Goal: Task Accomplishment & Management: Use online tool/utility

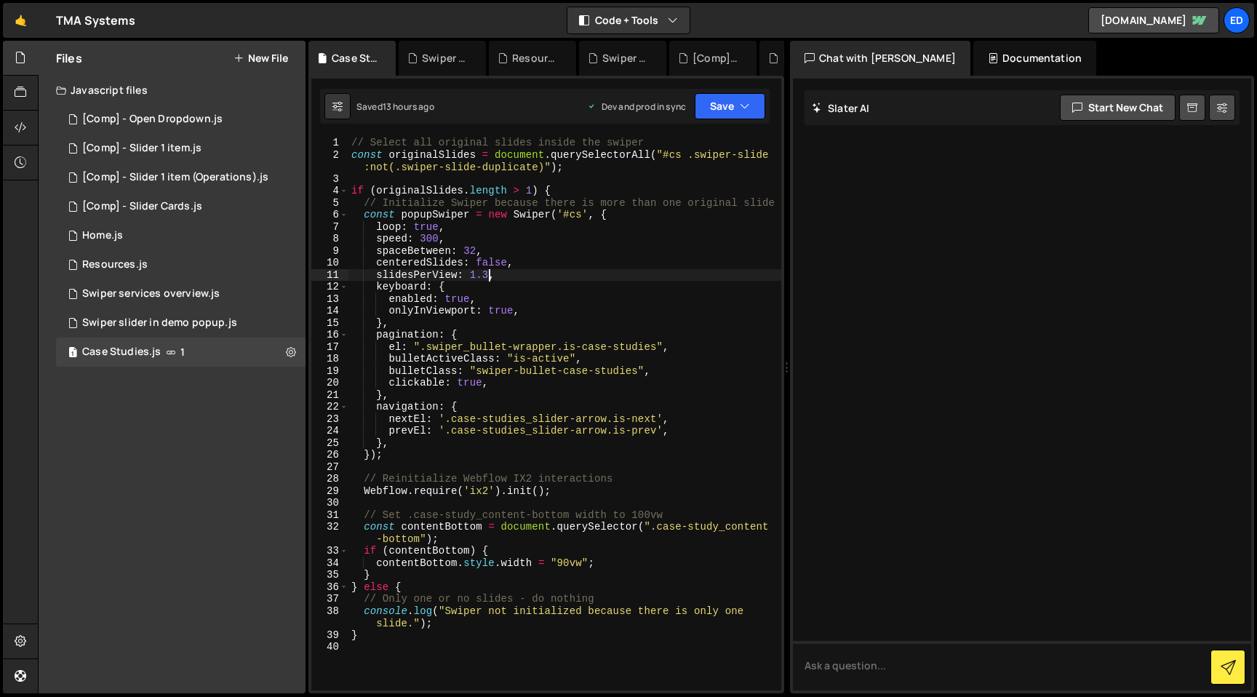
scroll to position [0, 9]
click at [487, 276] on div "// Select all original slides inside the swiper const originalSlides = document…" at bounding box center [564, 423] width 433 height 572
click at [516, 289] on div "// Select all original slides inside the swiper const originalSlides = document…" at bounding box center [564, 425] width 433 height 577
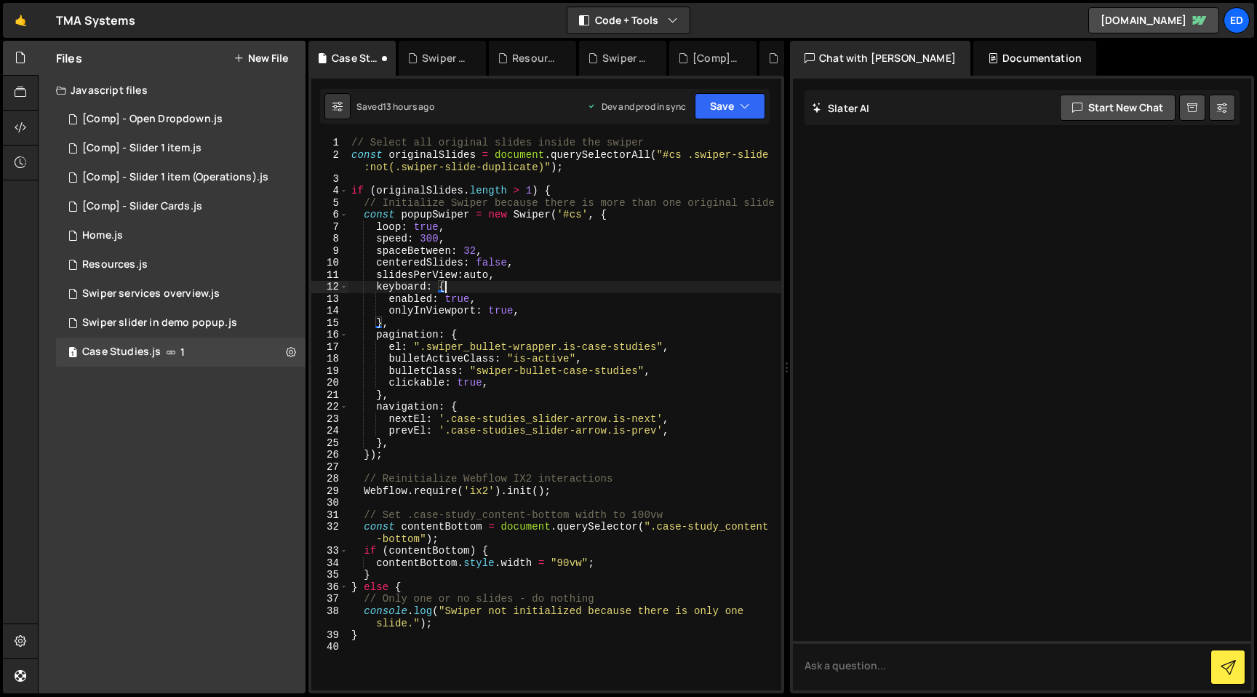
click at [582, 255] on div "// Select all original slides inside the swiper const originalSlides = document…" at bounding box center [564, 425] width 433 height 577
click at [740, 113] on icon "button" at bounding box center [745, 106] width 10 height 15
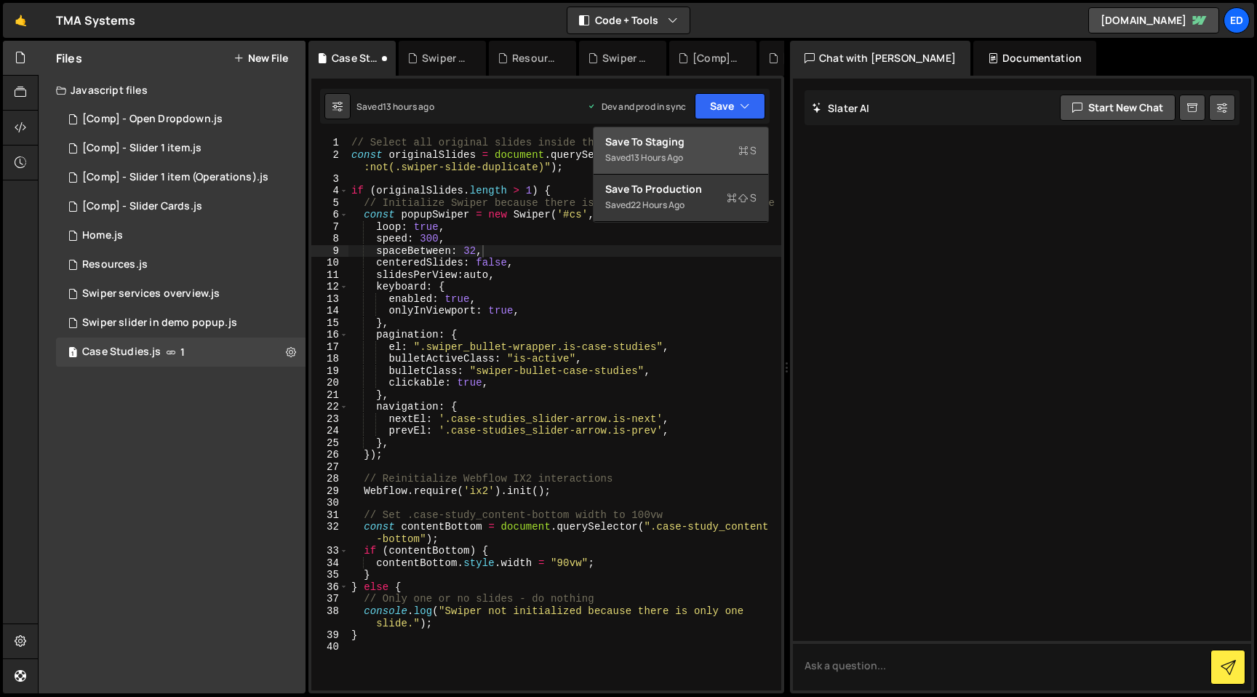
click at [703, 145] on div "Save to Staging S" at bounding box center [680, 142] width 151 height 15
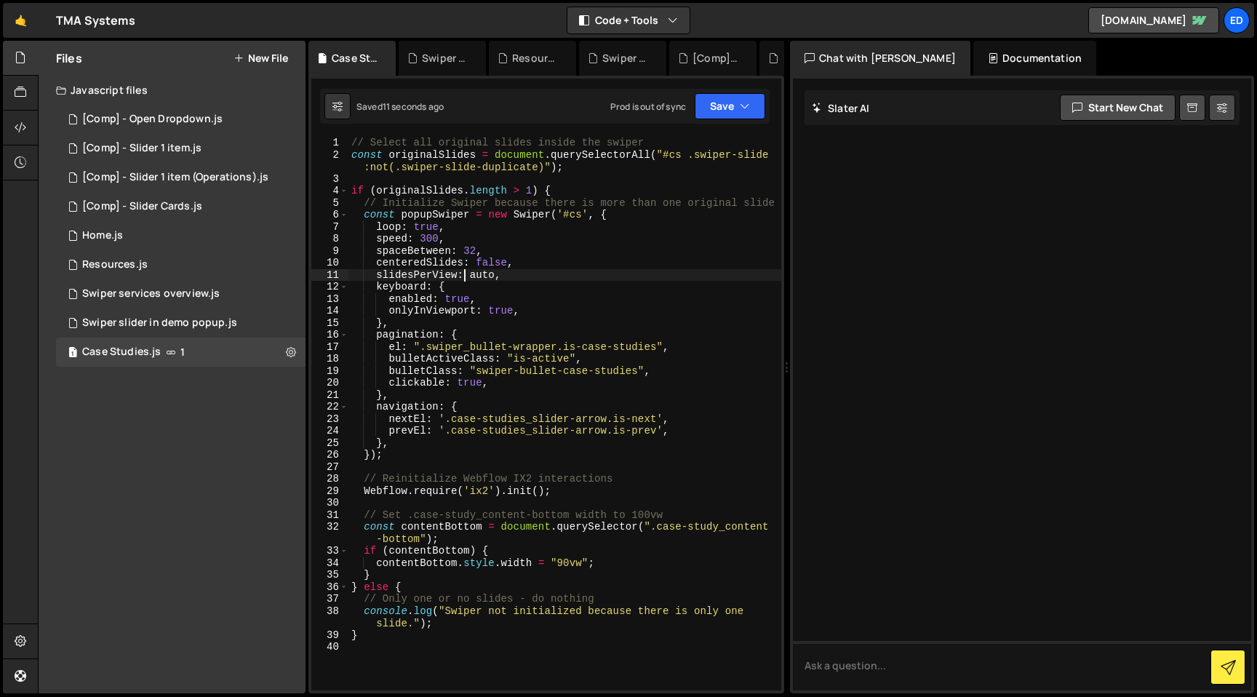
drag, startPoint x: 466, startPoint y: 271, endPoint x: 466, endPoint y: 311, distance: 39.3
click at [466, 275] on div "// Select all original slides inside the swiper const originalSlides = document…" at bounding box center [564, 425] width 433 height 577
click at [477, 276] on div "// Select all original slides inside the swiper const originalSlides = document…" at bounding box center [564, 425] width 433 height 577
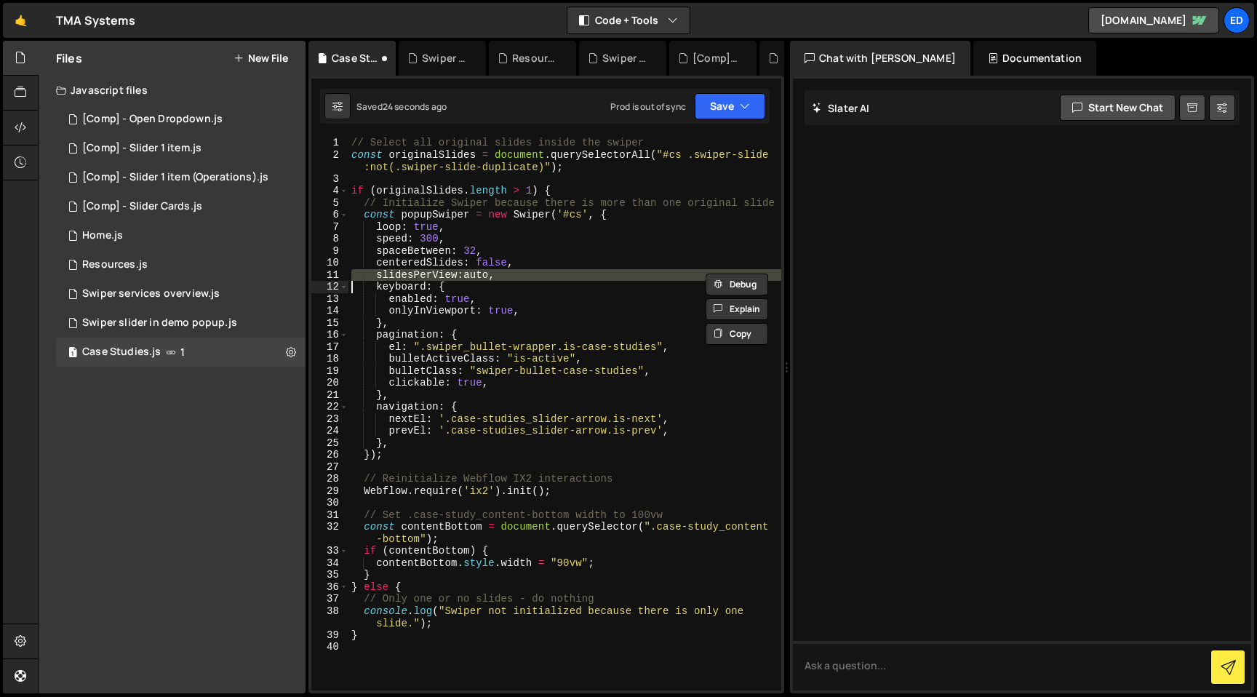
click at [429, 271] on div "// Select all original slides inside the swiper const originalSlides = document…" at bounding box center [564, 413] width 433 height 553
click at [429, 271] on div "// Select all original slides inside the swiper const originalSlides = document…" at bounding box center [564, 425] width 433 height 577
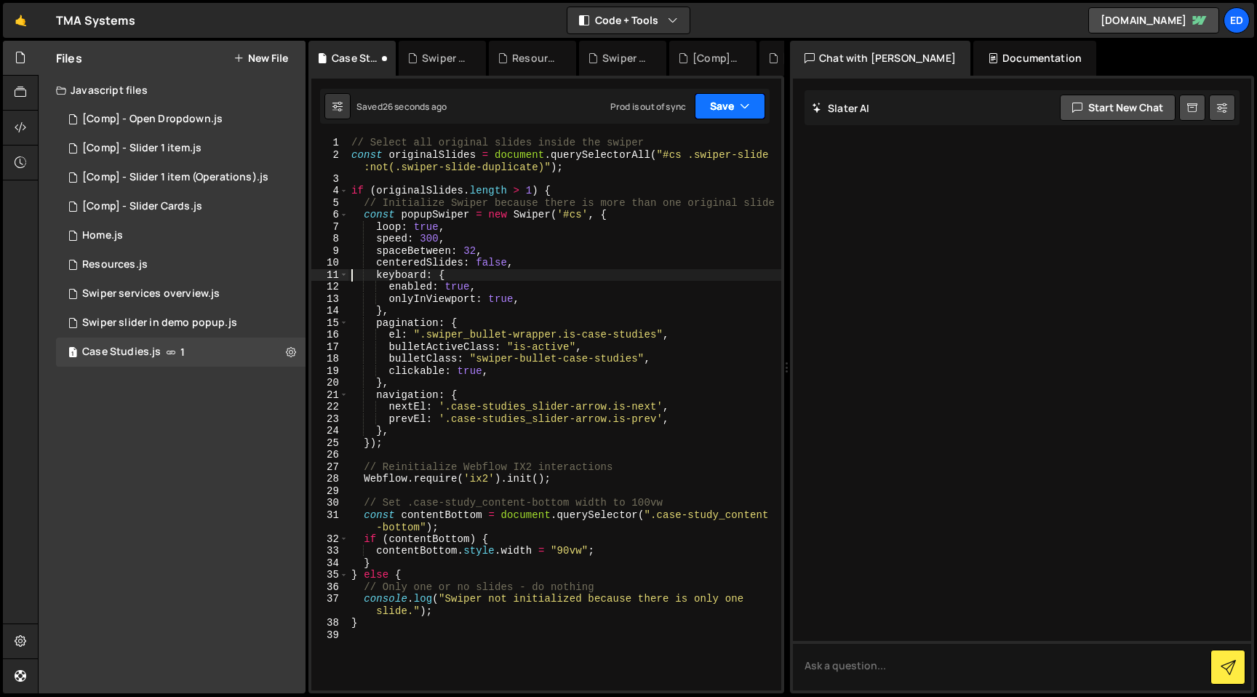
click at [740, 99] on icon "button" at bounding box center [745, 106] width 10 height 15
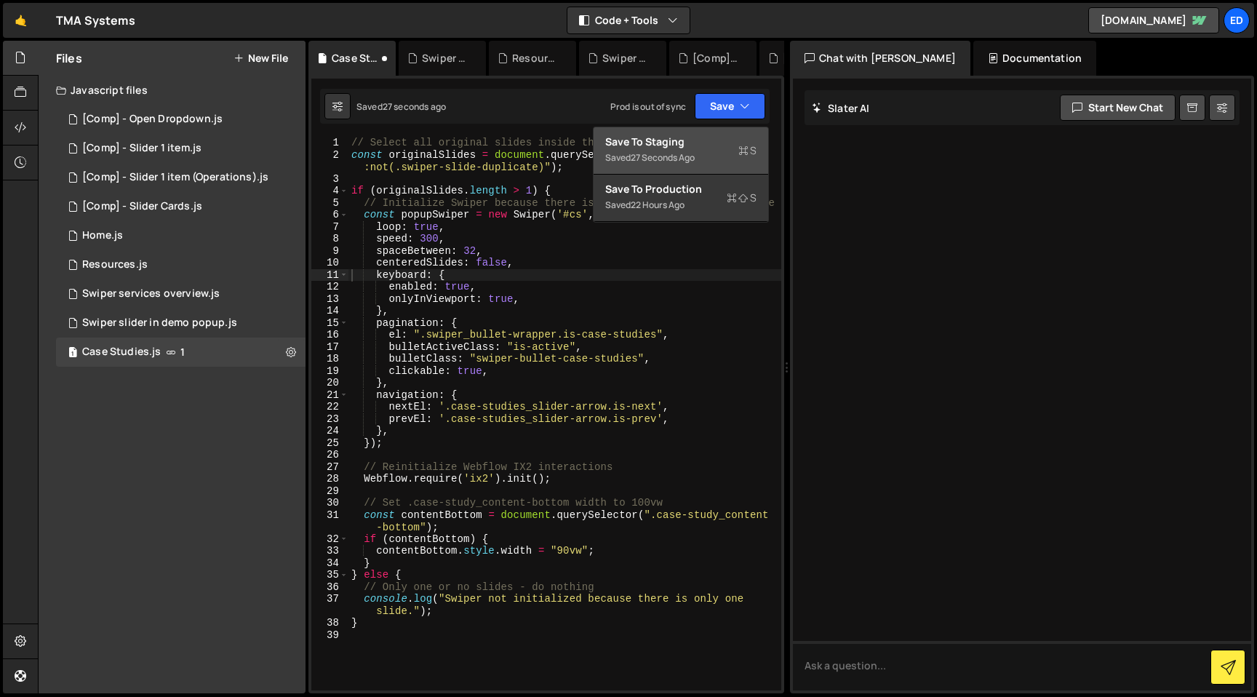
click at [700, 147] on div "Save to Staging S" at bounding box center [680, 142] width 151 height 15
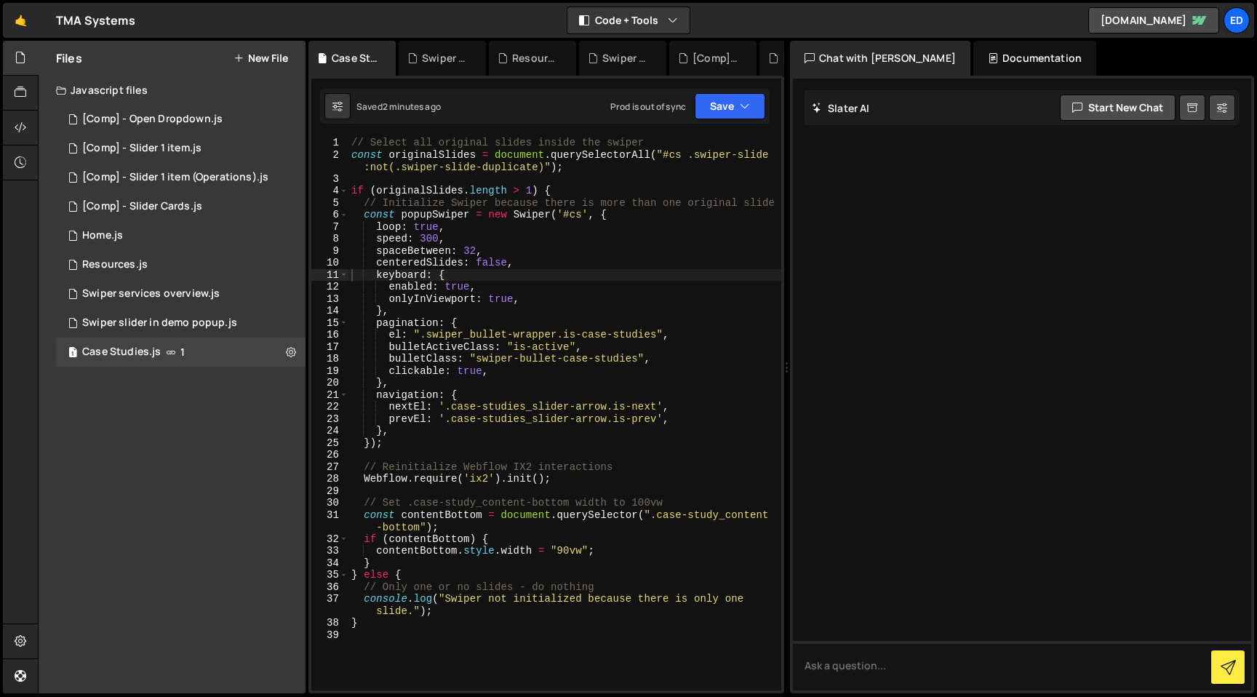
click at [546, 359] on div "// Select all original slides inside the swiper const originalSlides = document…" at bounding box center [564, 425] width 433 height 577
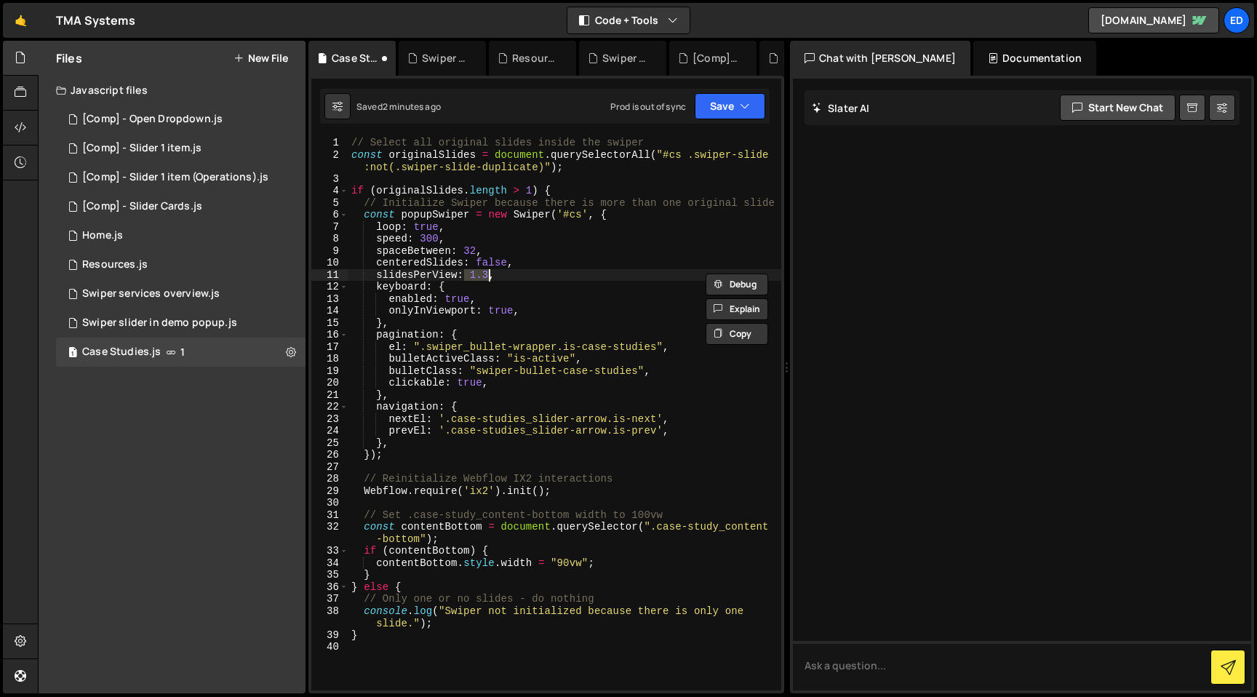
click at [745, 121] on div "Saved 2 minutes ago Prod is out of sync Upgrade to Edit Save Save to Staging S …" at bounding box center [544, 106] width 449 height 35
click at [739, 117] on button "Save" at bounding box center [730, 106] width 71 height 26
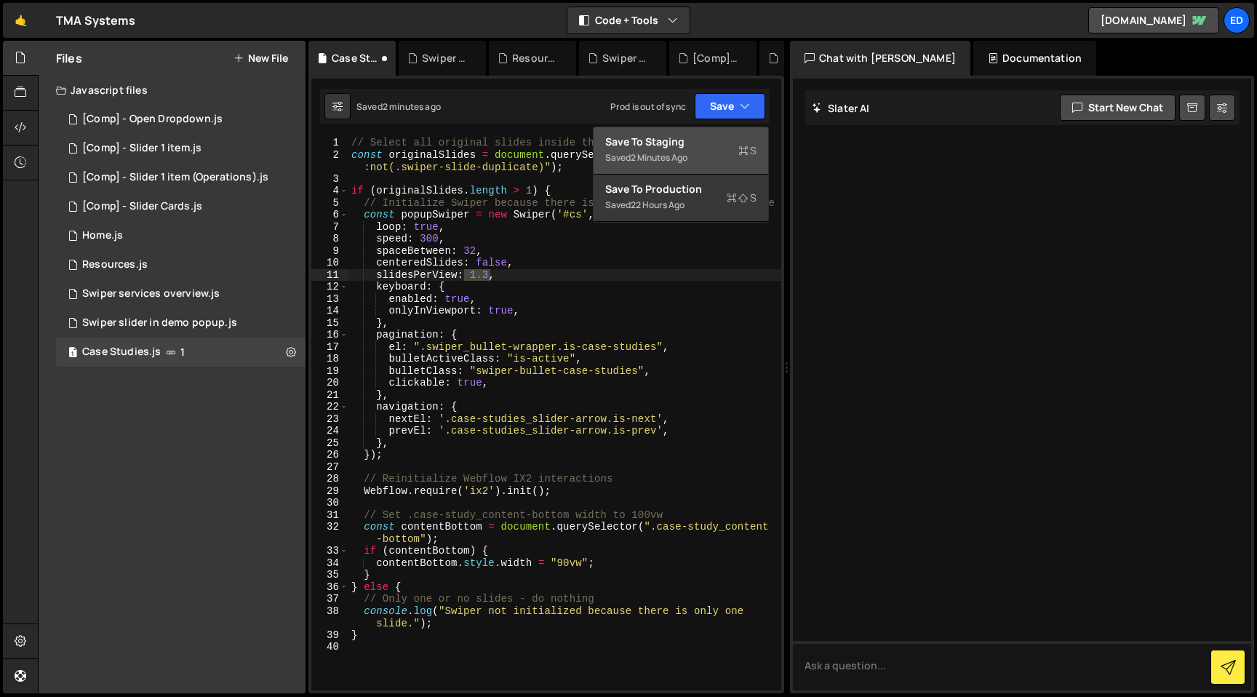
click at [684, 157] on div "2 minutes ago" at bounding box center [659, 157] width 57 height 12
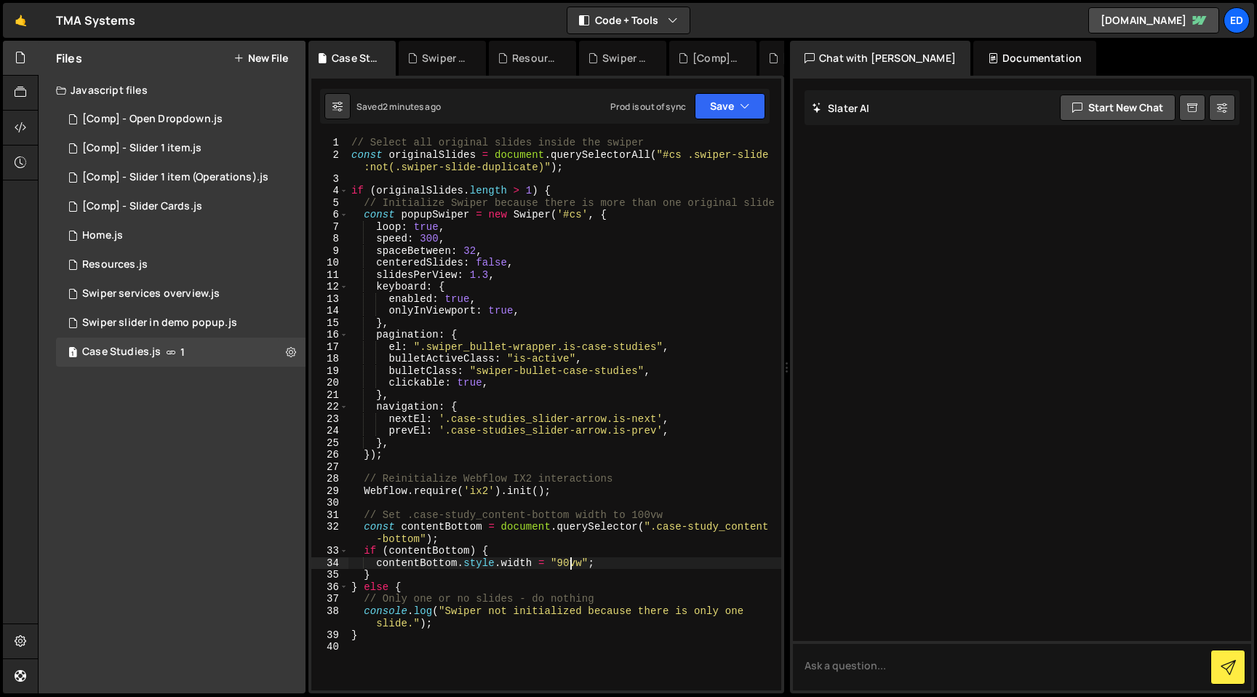
click at [568, 561] on div "// Select all original slides inside the swiper const originalSlides = document…" at bounding box center [564, 425] width 433 height 577
click at [563, 559] on div "// Select all original slides inside the swiper const originalSlides = document…" at bounding box center [564, 413] width 433 height 553
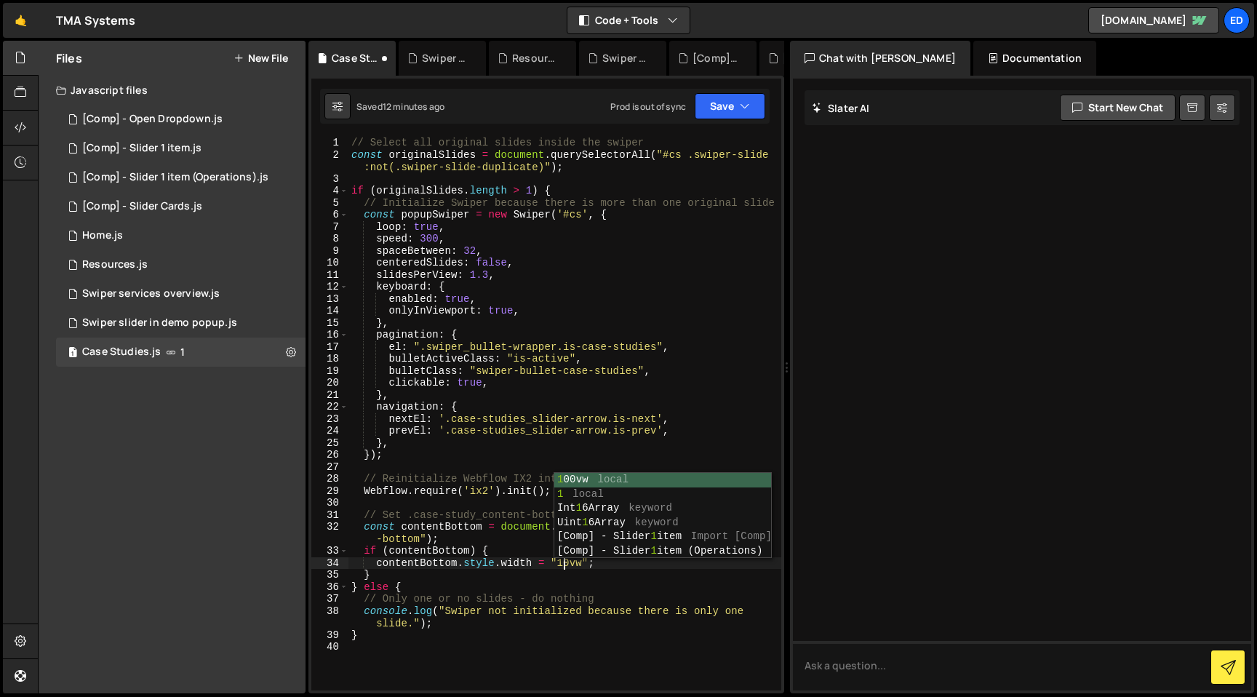
scroll to position [0, 15]
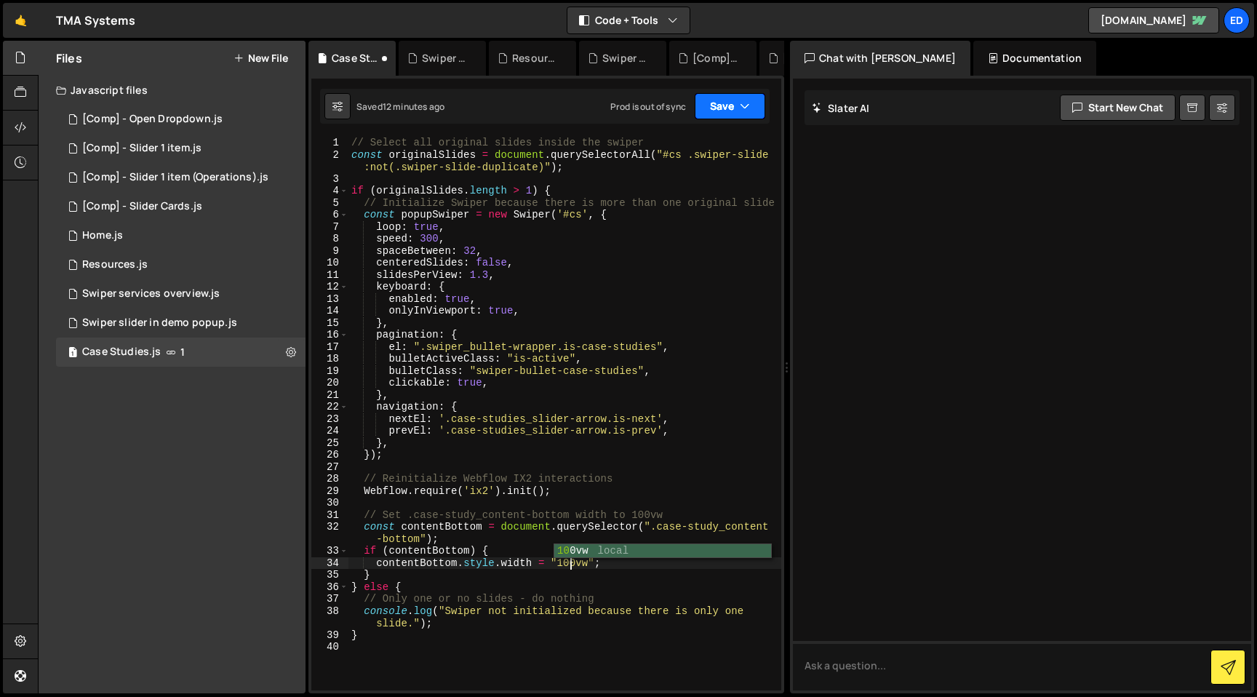
type textarea "contentBottom.style.width = "100vw";"
click at [728, 116] on button "Save" at bounding box center [730, 106] width 71 height 26
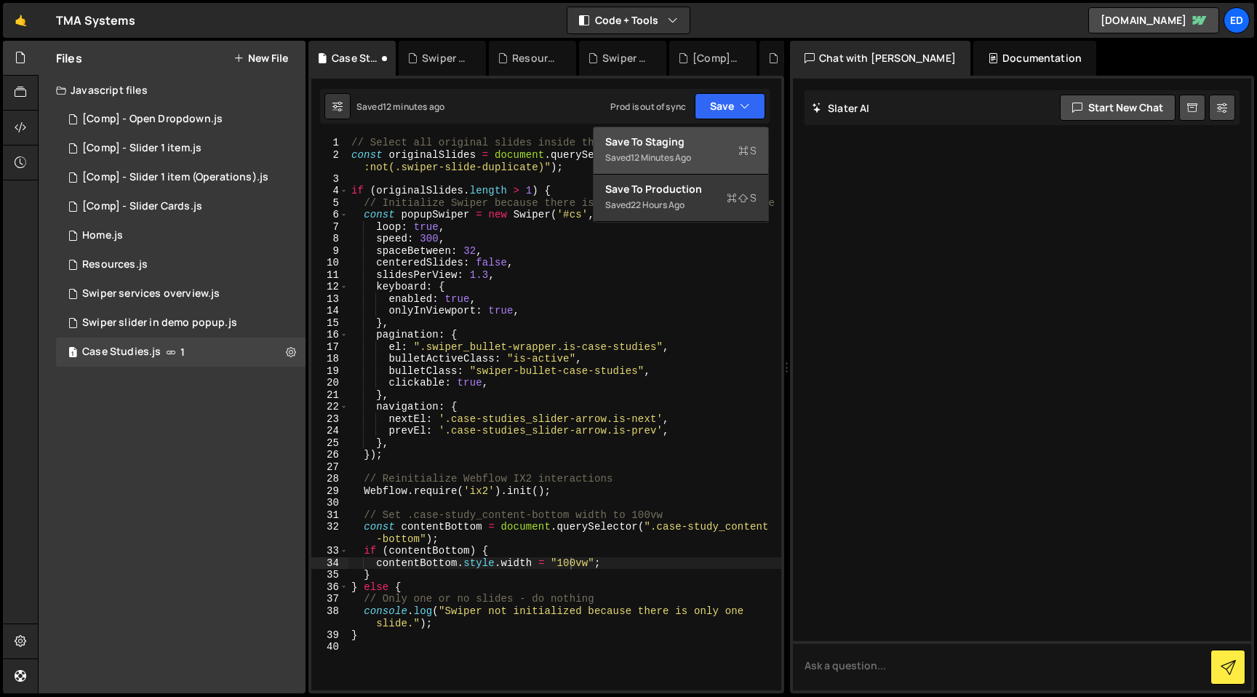
click at [699, 147] on div "Save to Staging S" at bounding box center [680, 142] width 151 height 15
